Goal: Check status: Check status

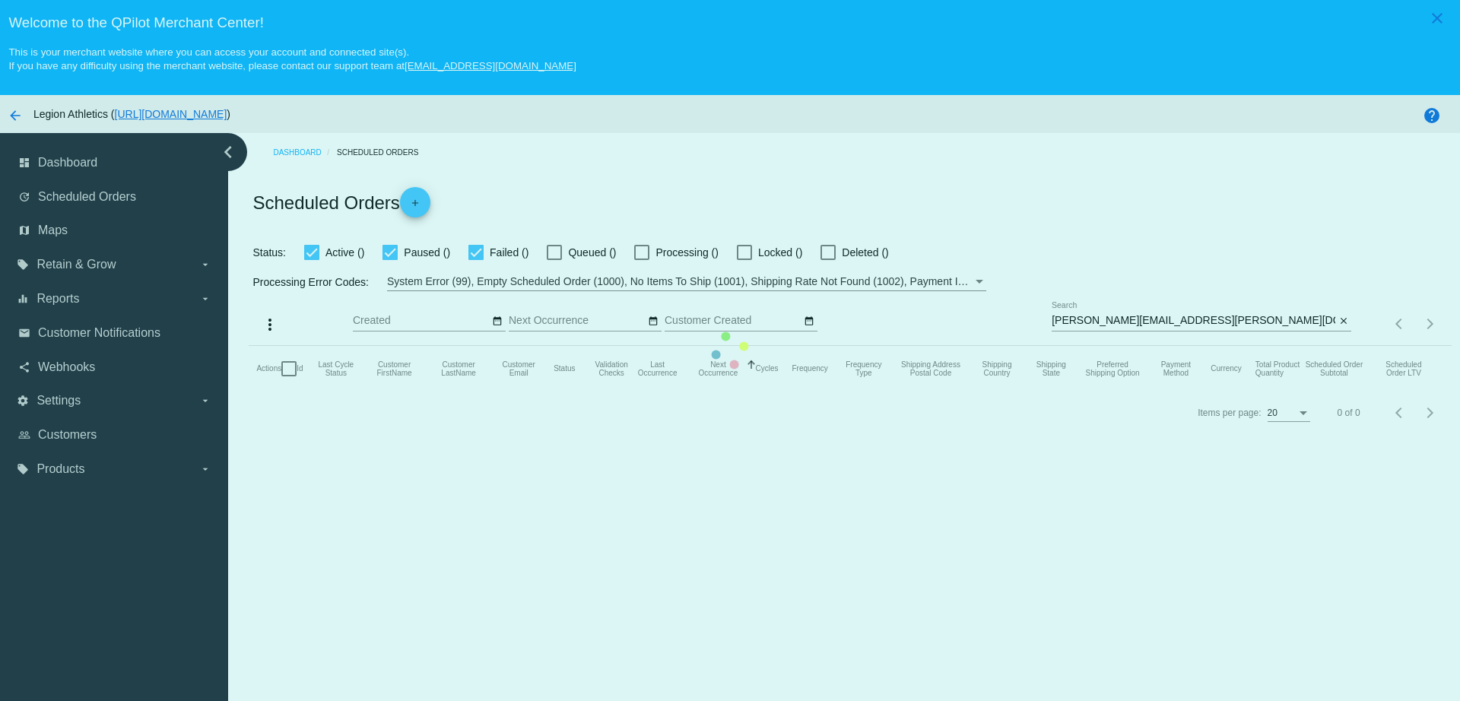
click at [1168, 346] on mat-table "Actions Id Last Cycle Status Customer FirstName Customer LastName Customer Emai…" at bounding box center [850, 369] width 1202 height 46
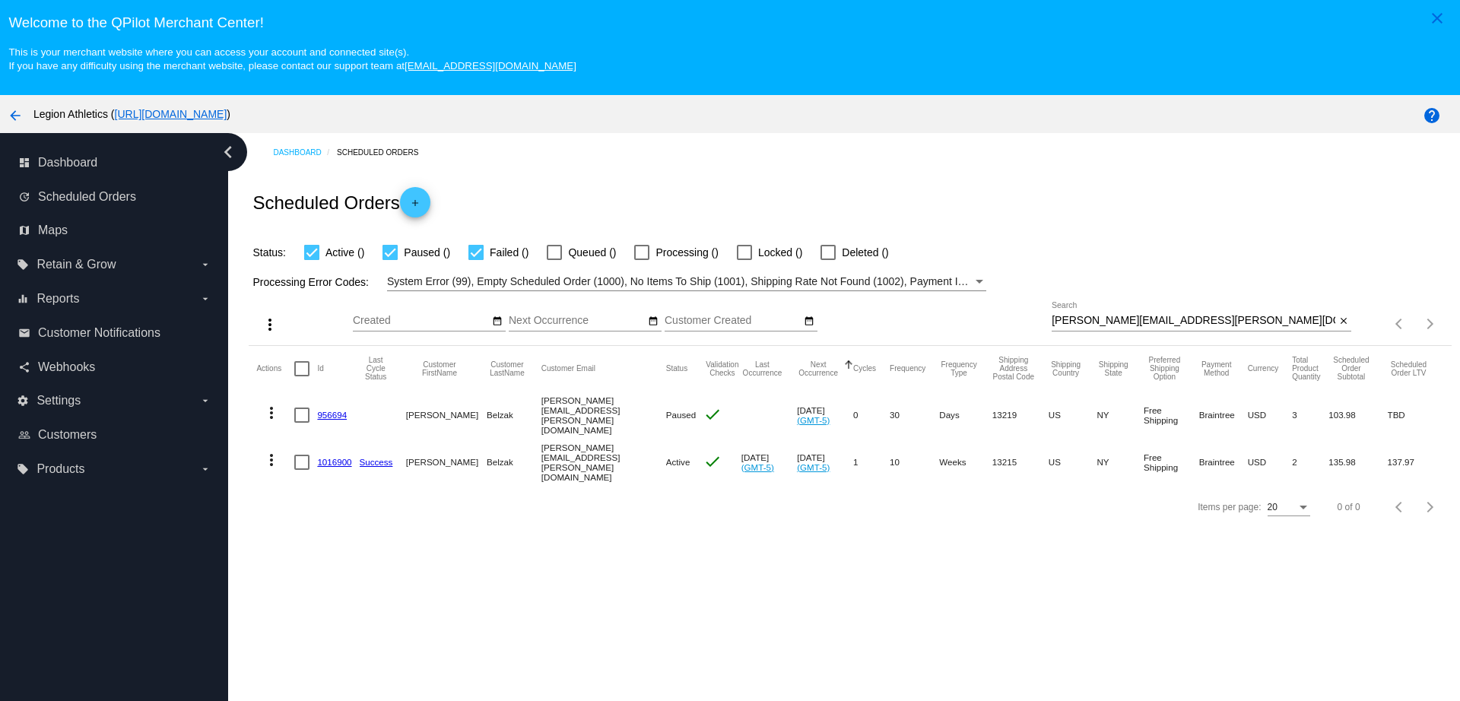
click at [1162, 324] on input "greg.belzak@gmail.com" at bounding box center [1193, 321] width 284 height 12
drag, startPoint x: 1162, startPoint y: 319, endPoint x: 993, endPoint y: 323, distance: 169.6
click at [993, 323] on div "more_vert Sep Jan Feb Mar Apr 1" at bounding box center [850, 318] width 1202 height 54
paste input "cav11399@verizon.net"
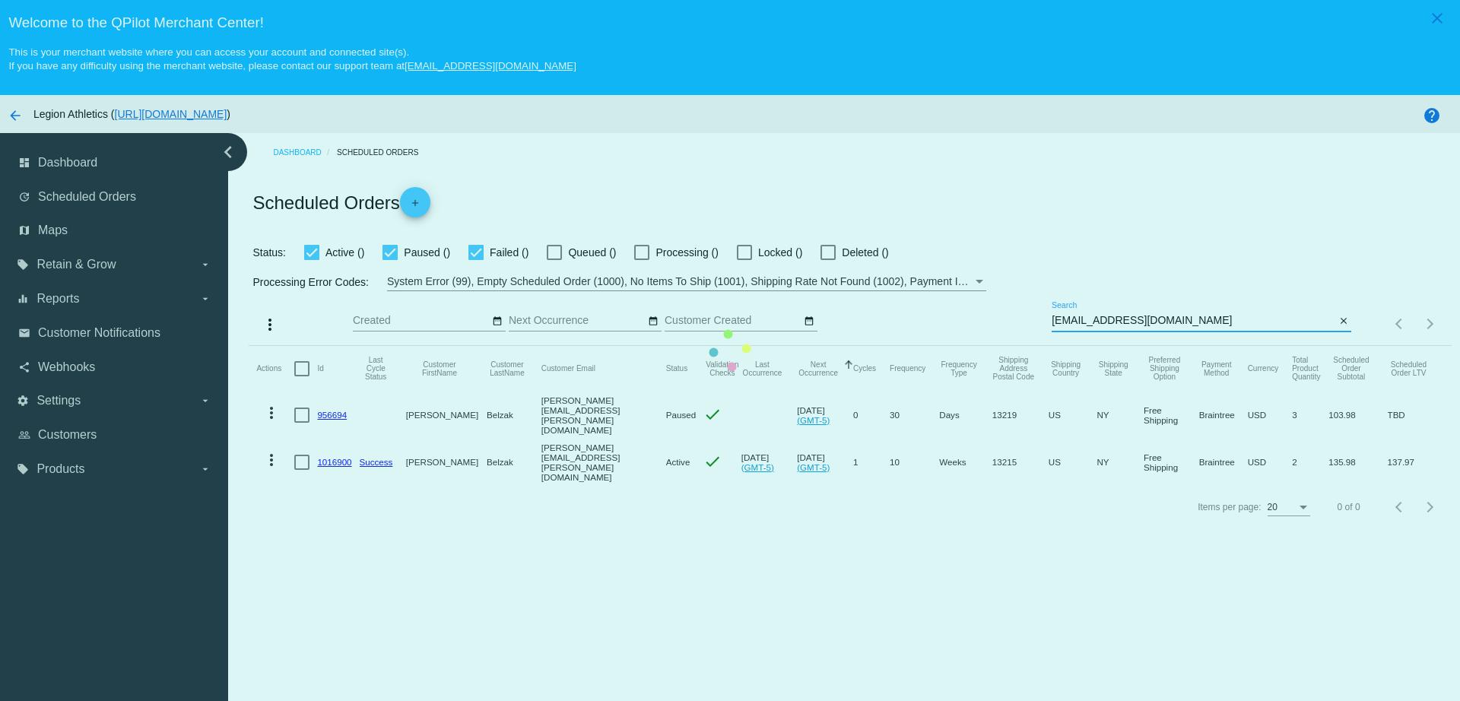
type input "cav11399@verizon.net"
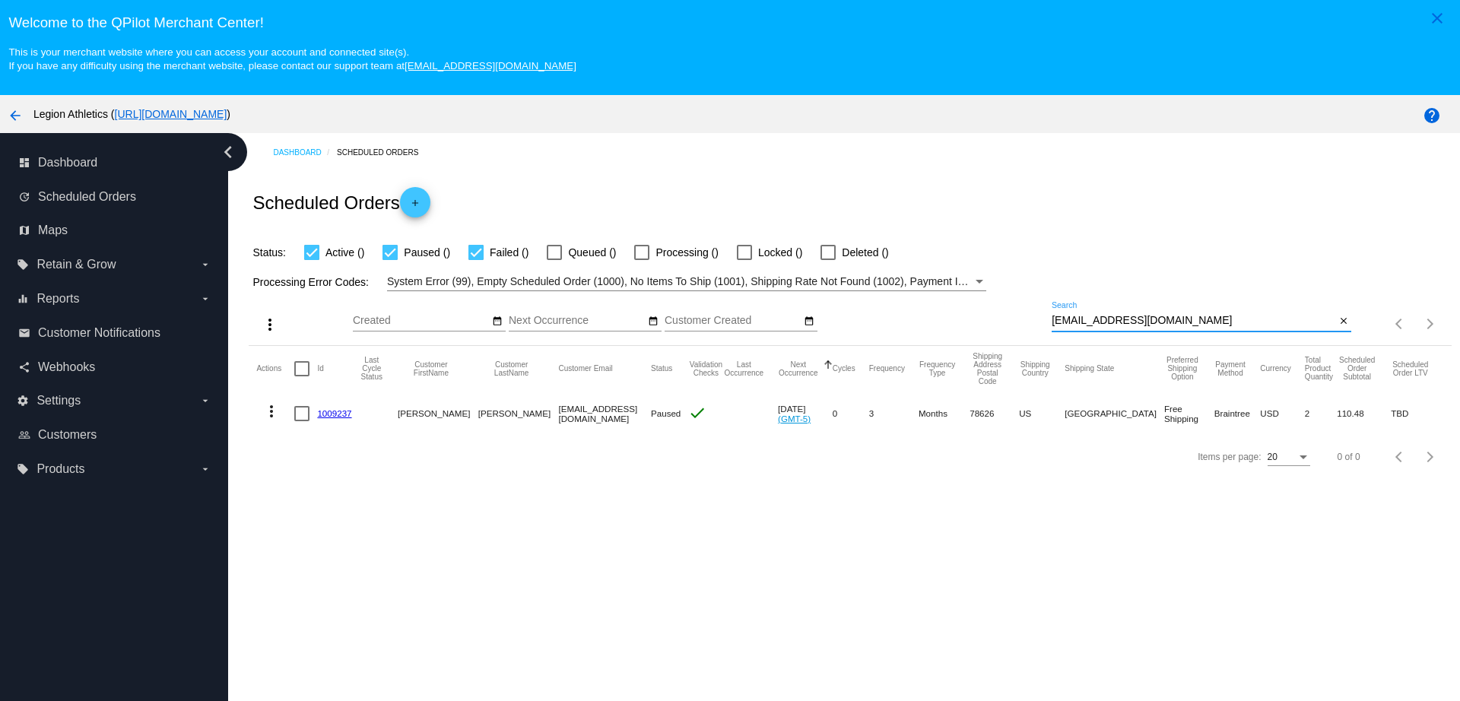
click at [338, 404] on mat-cell "1009237" at bounding box center [338, 414] width 42 height 44
click at [338, 412] on link "1009237" at bounding box center [334, 413] width 34 height 10
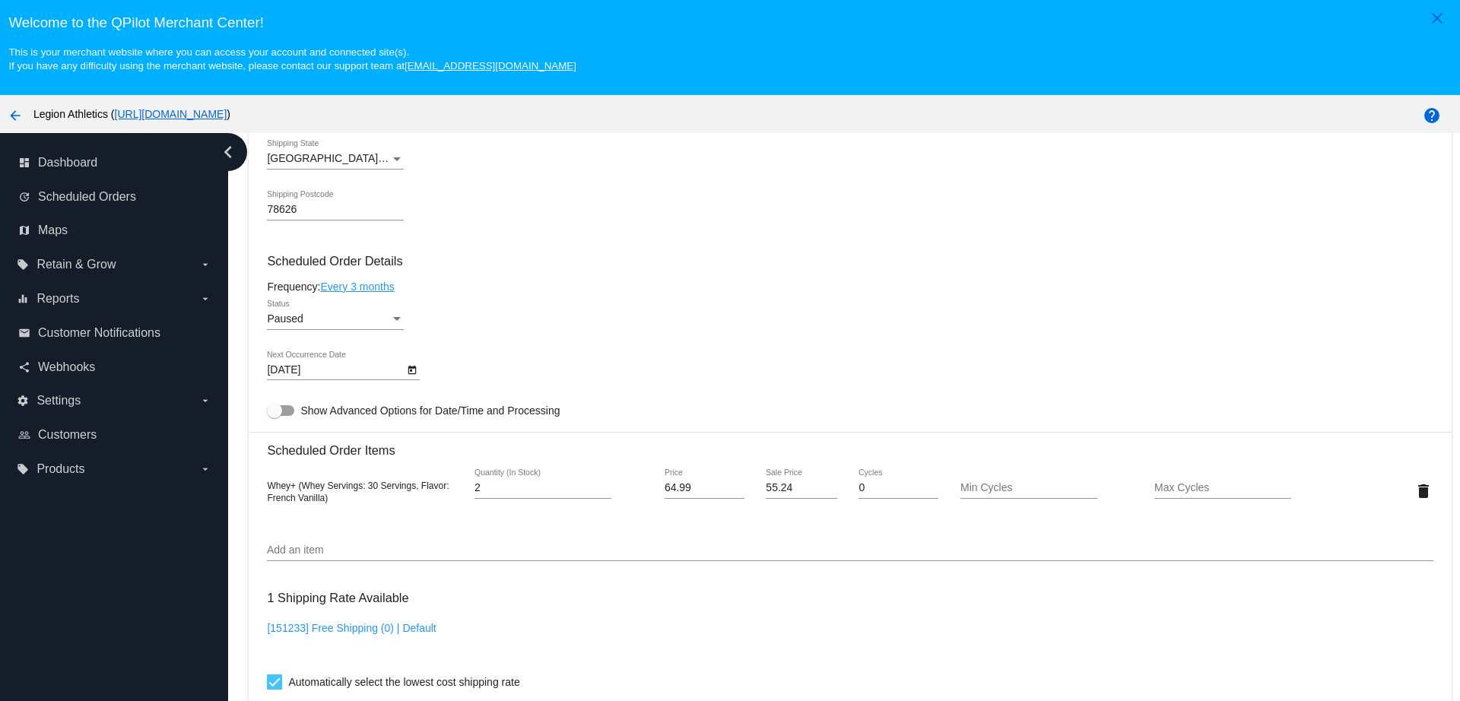
scroll to position [665, 0]
